Goal: Task Accomplishment & Management: Use online tool/utility

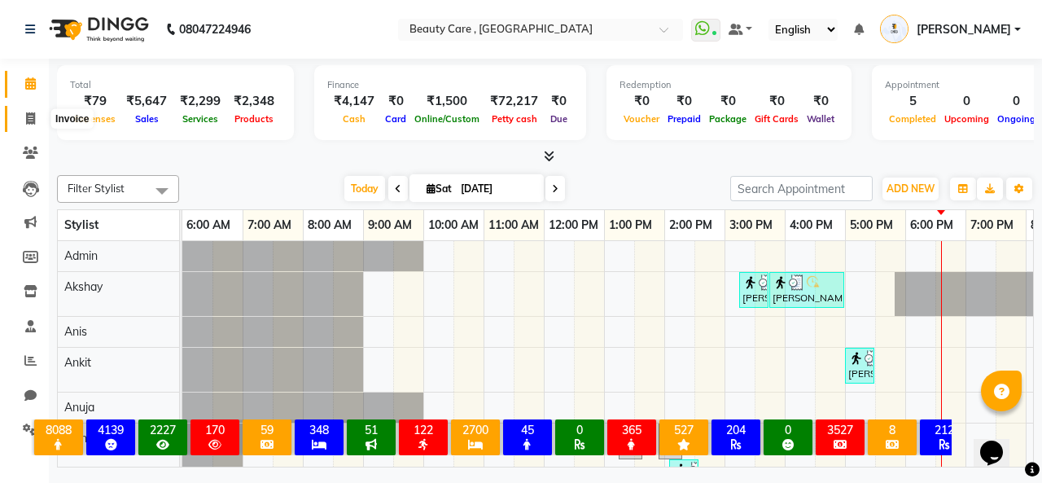
click at [26, 121] on icon at bounding box center [30, 118] width 9 height 12
select select "service"
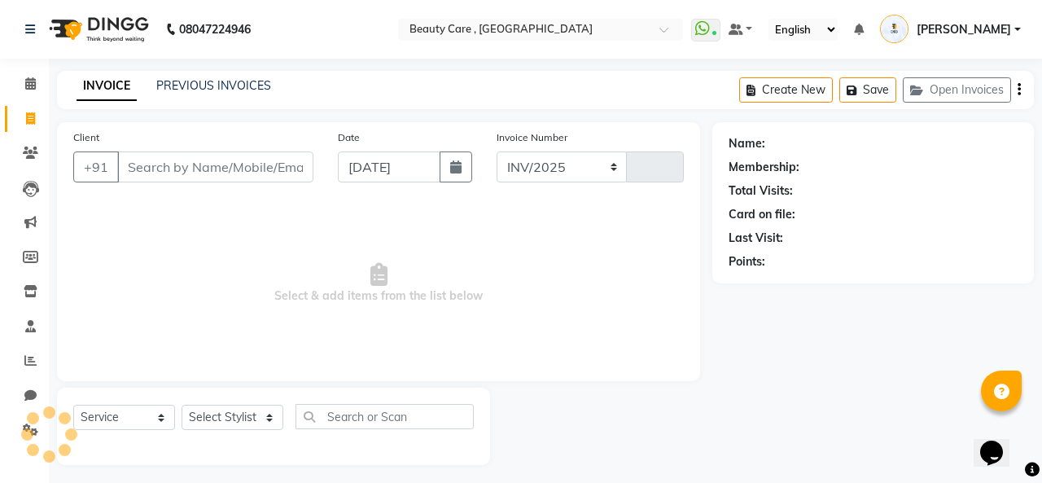
select select "5646"
type input "3100"
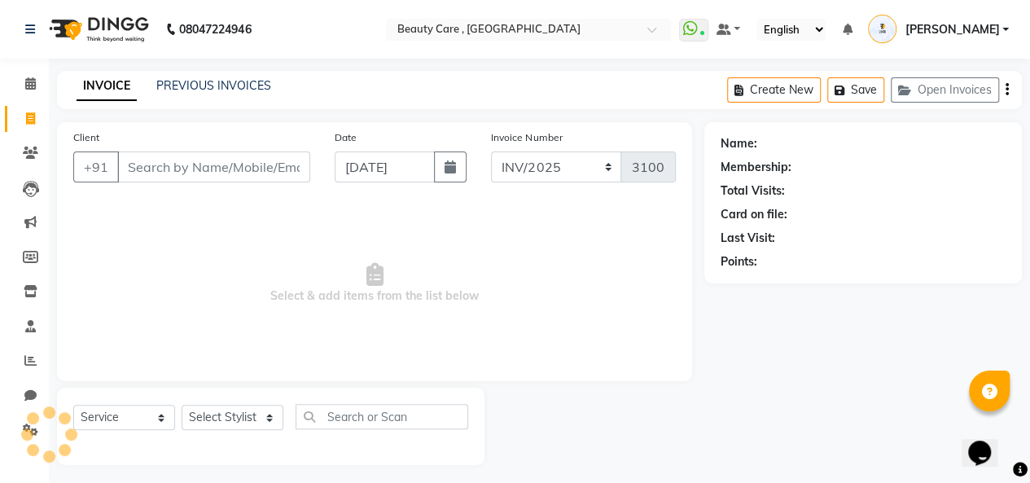
click at [118, 436] on div "Select Service Product Membership Package Voucher Prepaid Gift Card Select Styl…" at bounding box center [270, 423] width 395 height 38
click at [125, 424] on select "Select Service Product Membership Package Voucher Prepaid Gift Card" at bounding box center [124, 417] width 102 height 25
click at [73, 405] on select "Select Service Product Membership Package Voucher Prepaid Gift Card" at bounding box center [124, 417] width 102 height 25
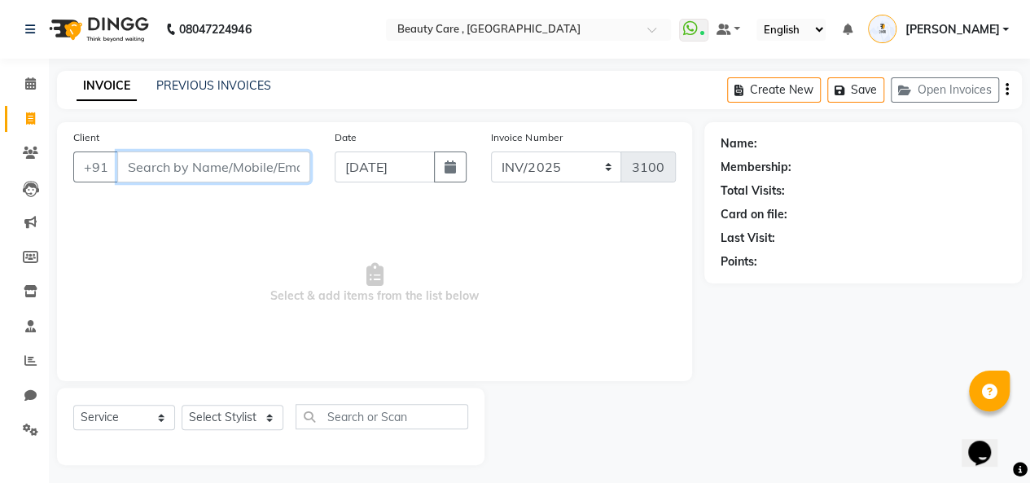
click at [184, 175] on input "Client" at bounding box center [213, 166] width 193 height 31
type input "s"
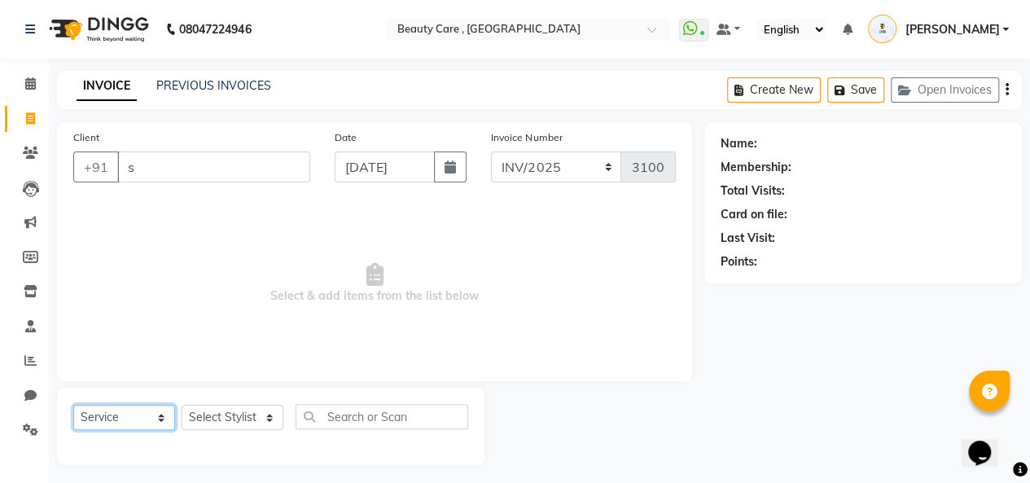
click at [155, 411] on select "Select Service Product Membership Package Voucher Prepaid Gift Card" at bounding box center [124, 417] width 102 height 25
click at [73, 405] on select "Select Service Product Membership Package Voucher Prepaid Gift Card" at bounding box center [124, 417] width 102 height 25
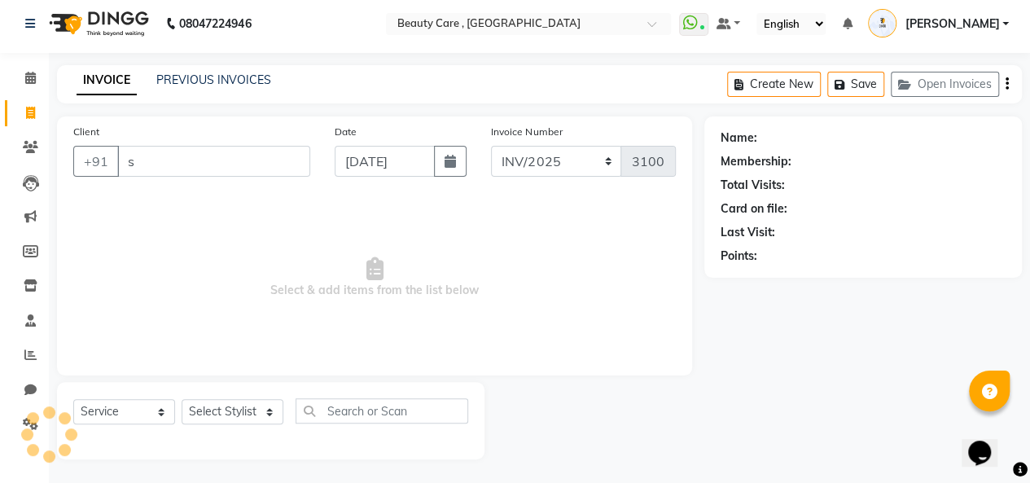
click at [182, 304] on span "Select & add items from the list below" at bounding box center [374, 277] width 602 height 163
click at [241, 418] on select "Select Stylist Admin Akshay Anis Ankit [PERSON_NAME] Avinash [PERSON_NAME] [PER…" at bounding box center [233, 411] width 102 height 25
click at [129, 337] on span "Select & add items from the list below" at bounding box center [374, 277] width 602 height 163
click at [123, 416] on select "Select Service Product Membership Package Voucher Prepaid Gift Card" at bounding box center [124, 411] width 102 height 25
click at [73, 399] on select "Select Service Product Membership Package Voucher Prepaid Gift Card" at bounding box center [124, 411] width 102 height 25
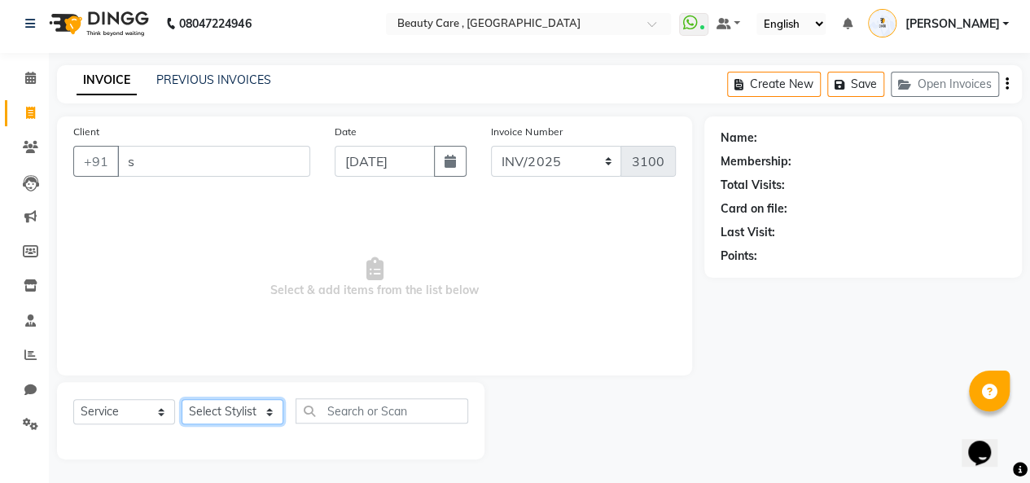
click at [230, 418] on select "Select Stylist Admin Akshay Anis Ankit [PERSON_NAME] Avinash [PERSON_NAME] [PER…" at bounding box center [233, 411] width 102 height 25
select select "68255"
click at [182, 399] on select "Select Stylist Admin Akshay Anis Ankit [PERSON_NAME] Avinash [PERSON_NAME] [PER…" at bounding box center [233, 411] width 102 height 25
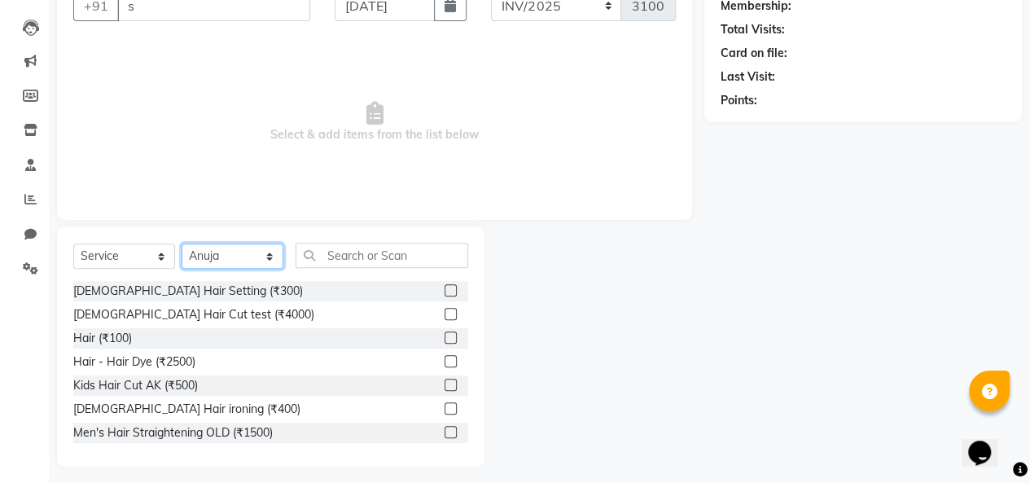
scroll to position [163, 0]
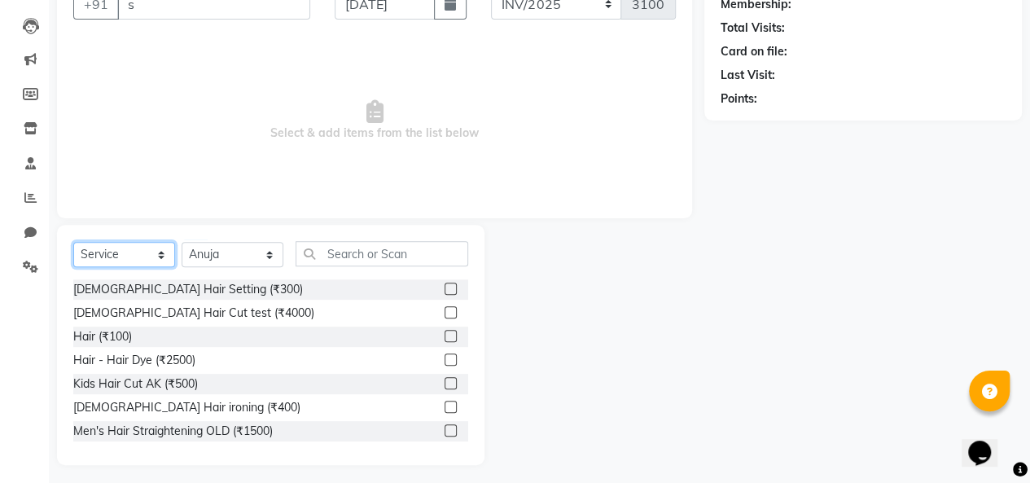
click at [138, 261] on select "Select Service Product Membership Package Voucher Prepaid Gift Card" at bounding box center [124, 254] width 102 height 25
click at [73, 242] on select "Select Service Product Membership Package Voucher Prepaid Gift Card" at bounding box center [124, 254] width 102 height 25
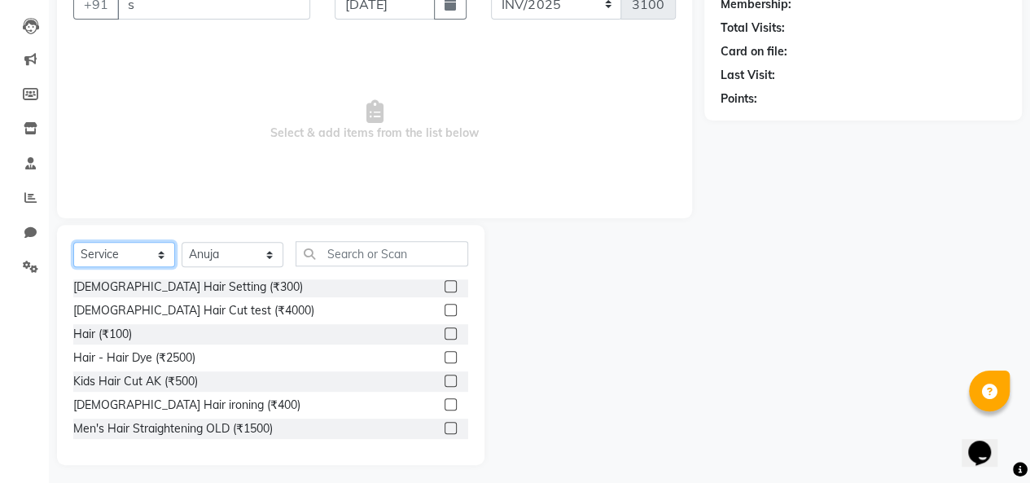
scroll to position [0, 0]
